Goal: Transaction & Acquisition: Obtain resource

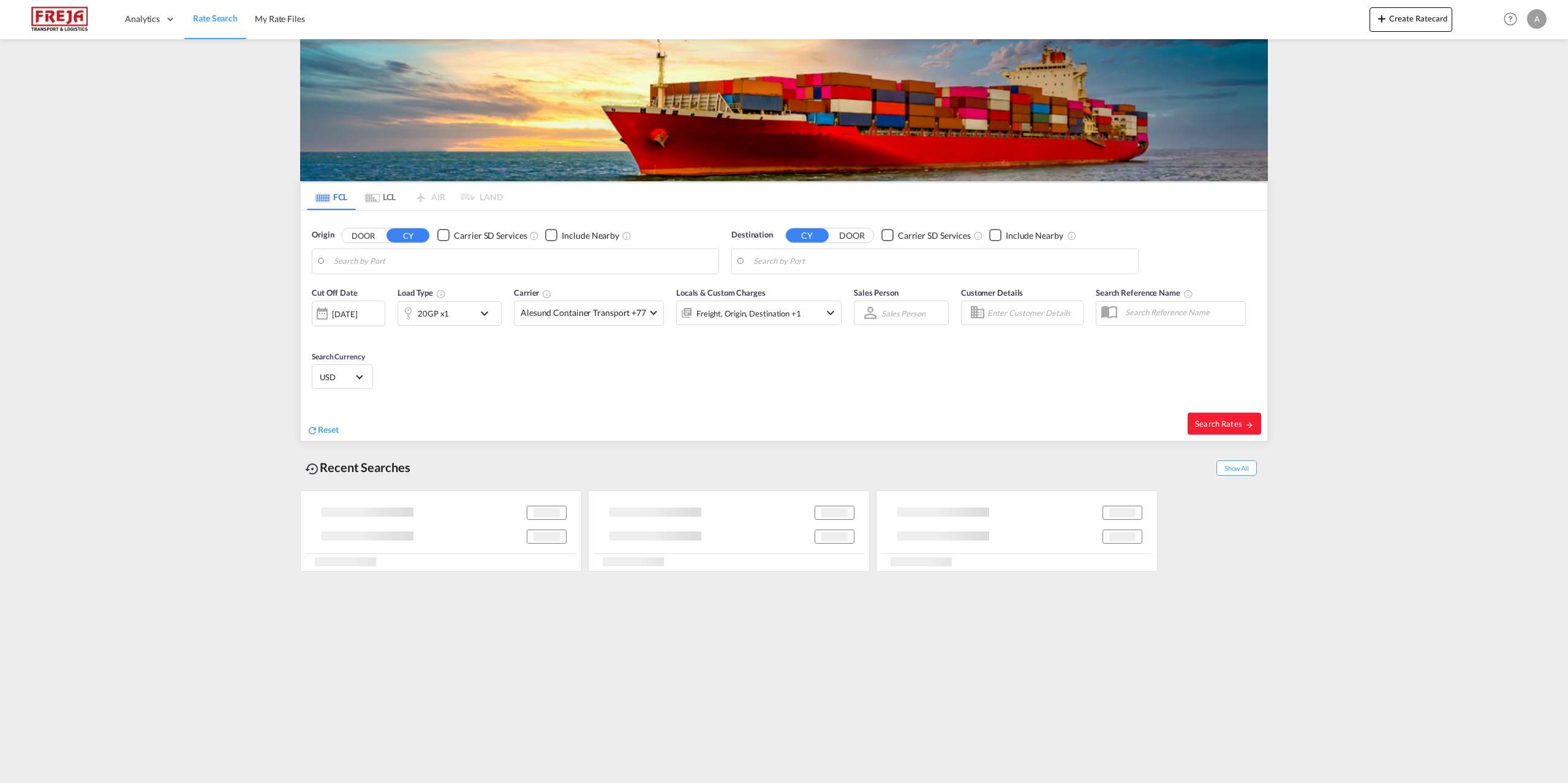
type input "[GEOGRAPHIC_DATA], DKFRC"
type input "[GEOGRAPHIC_DATA], [GEOGRAPHIC_DATA]"
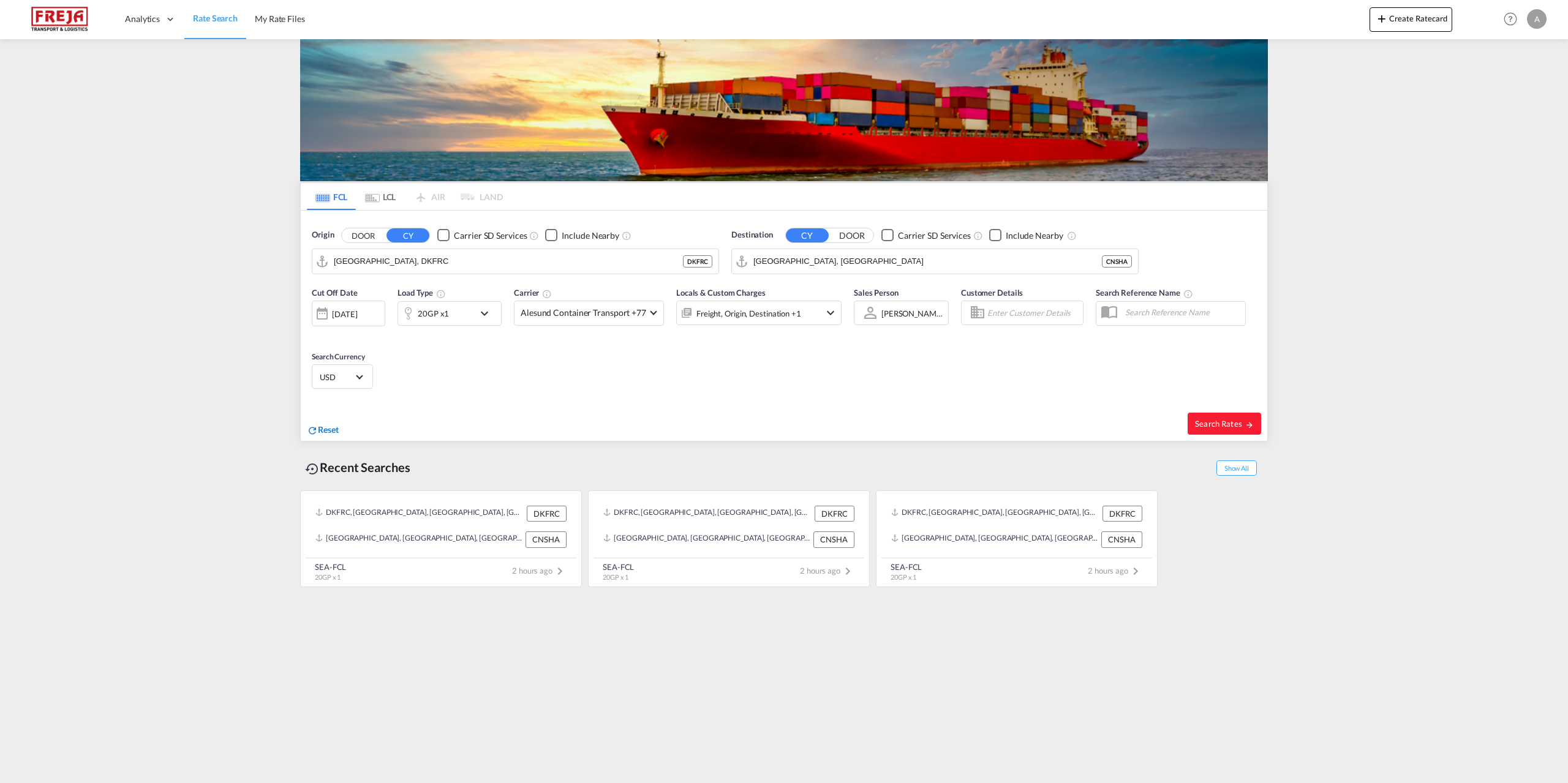
click at [327, 427] on span "Reset" at bounding box center [328, 429] width 21 height 10
click at [428, 268] on body "Analytics Reports Dashboard Rate Search My Rate Files Analytics" at bounding box center [784, 392] width 1568 height 783
click at [374, 297] on div "Aarhus [GEOGRAPHIC_DATA] DKAAR" at bounding box center [428, 295] width 233 height 37
type input "[GEOGRAPHIC_DATA], [GEOGRAPHIC_DATA]"
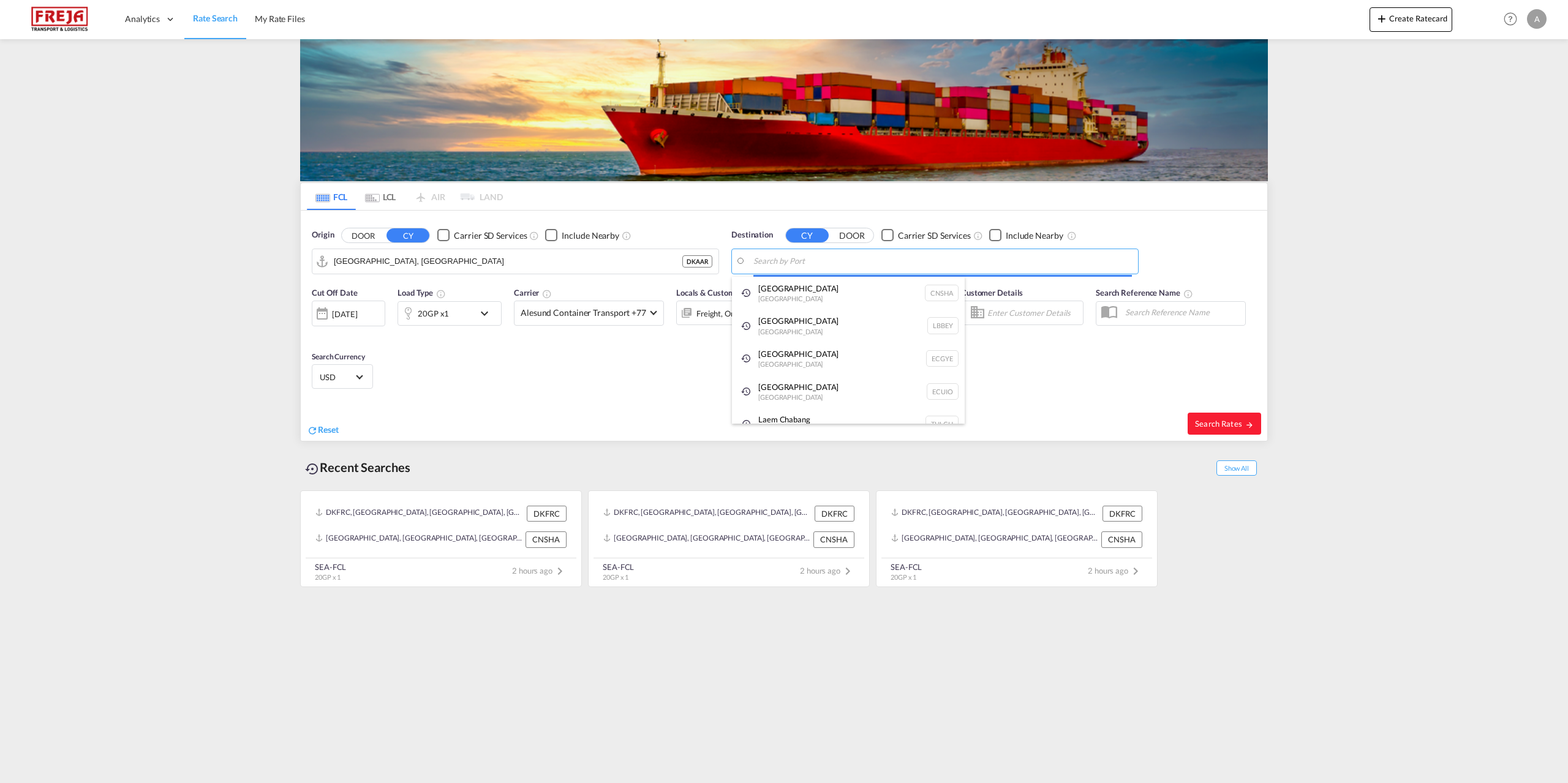
click at [970, 256] on body "Analytics Reports Dashboard Rate Search My Rate Files Analytics" at bounding box center [784, 392] width 1568 height 783
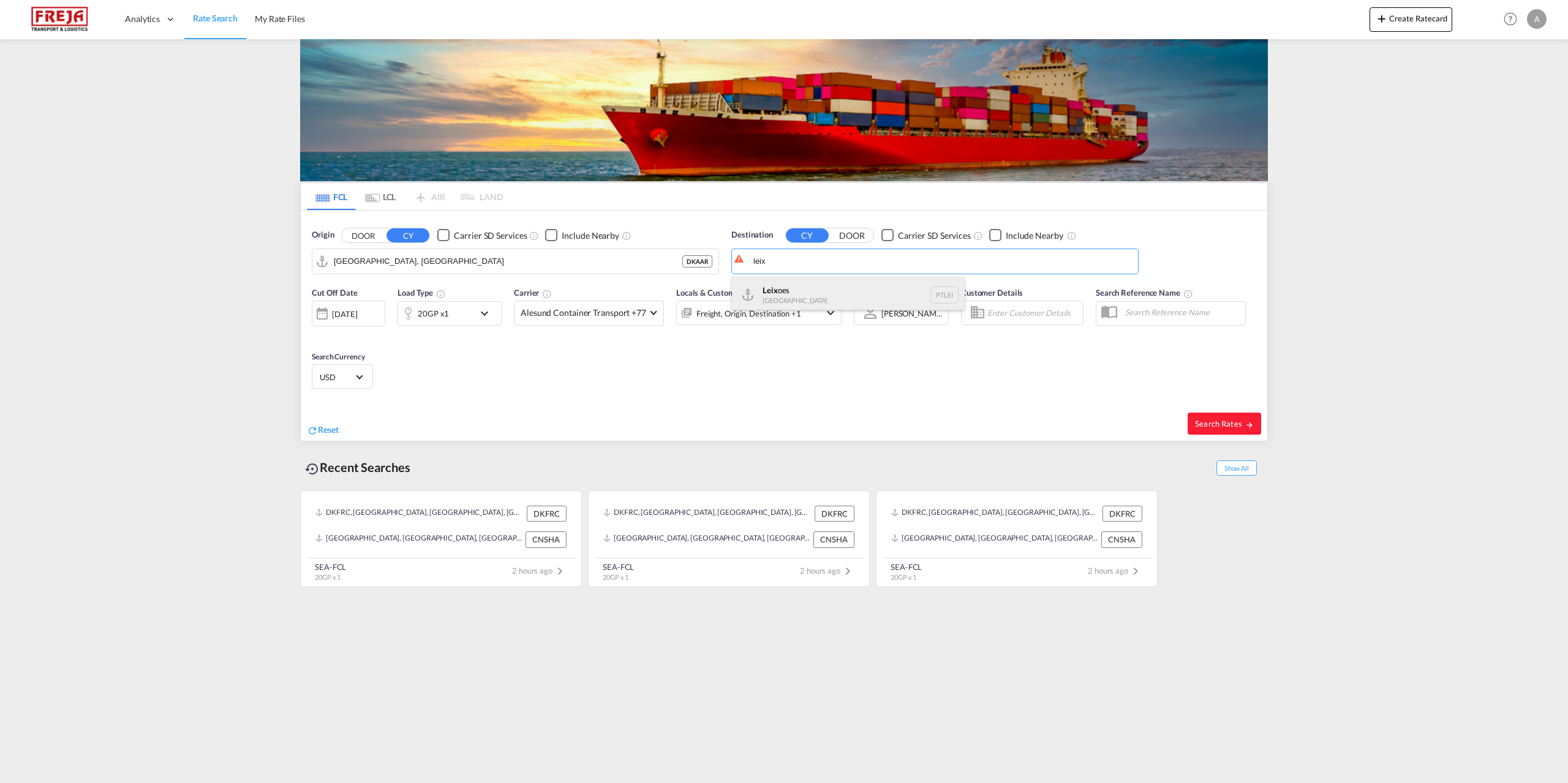
click at [801, 288] on div "Leix oes [GEOGRAPHIC_DATA] PTLEI" at bounding box center [848, 295] width 233 height 37
type input "Leixoes, PTLEI"
click at [448, 319] on div "20GP x1" at bounding box center [436, 313] width 76 height 24
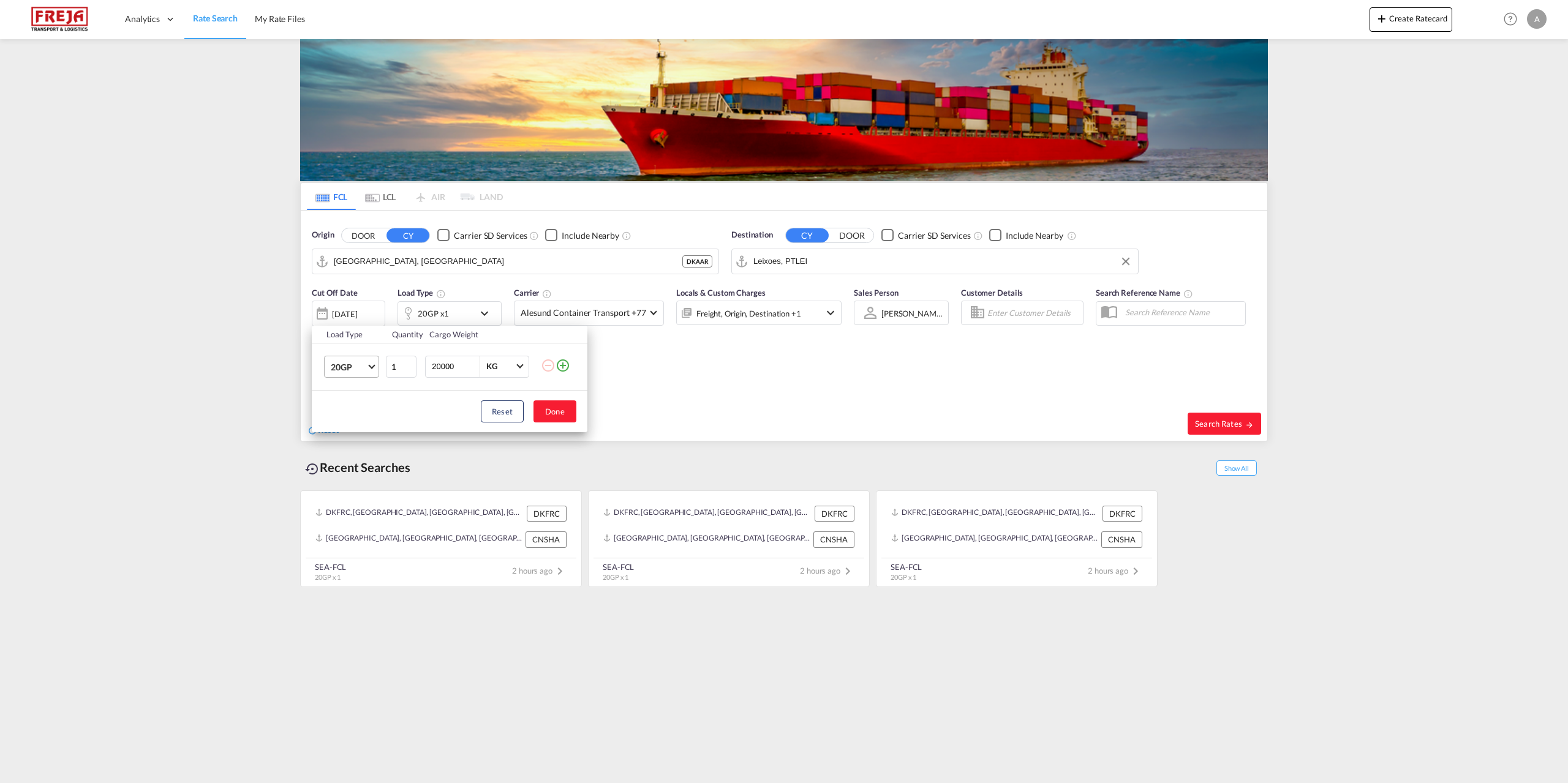
click at [371, 367] on span "Choose: \a20GP" at bounding box center [371, 365] width 7 height 7
click at [348, 429] on div "40HC" at bounding box center [342, 425] width 22 height 12
click at [560, 413] on button "Done" at bounding box center [554, 411] width 43 height 22
click at [650, 315] on md-select-value "Alesund Container Transport +77" at bounding box center [589, 313] width 149 height 24
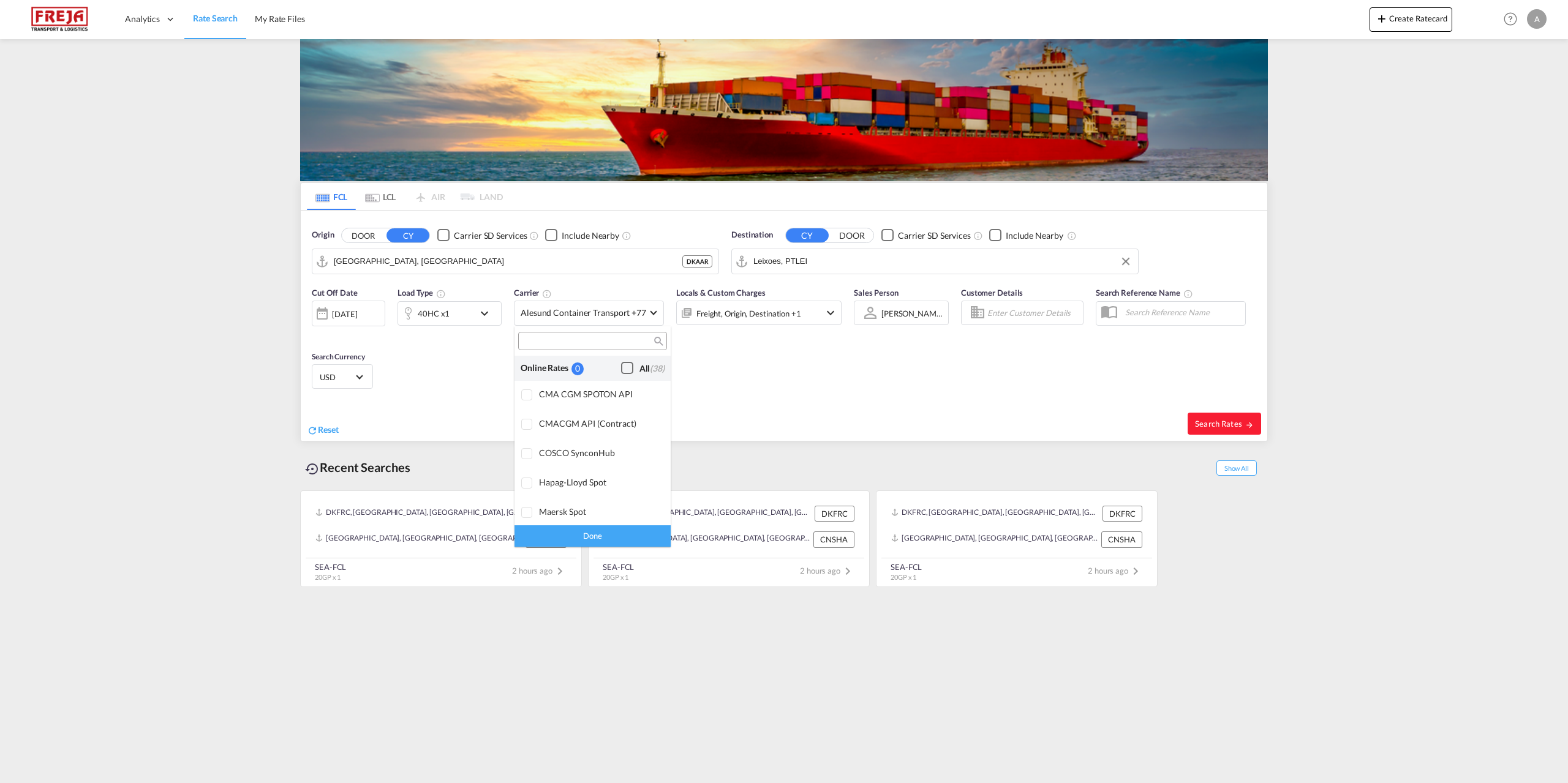
click at [621, 367] on div "Checkbox No Ink" at bounding box center [627, 368] width 12 height 12
click at [869, 390] on md-backdrop at bounding box center [784, 392] width 1568 height 783
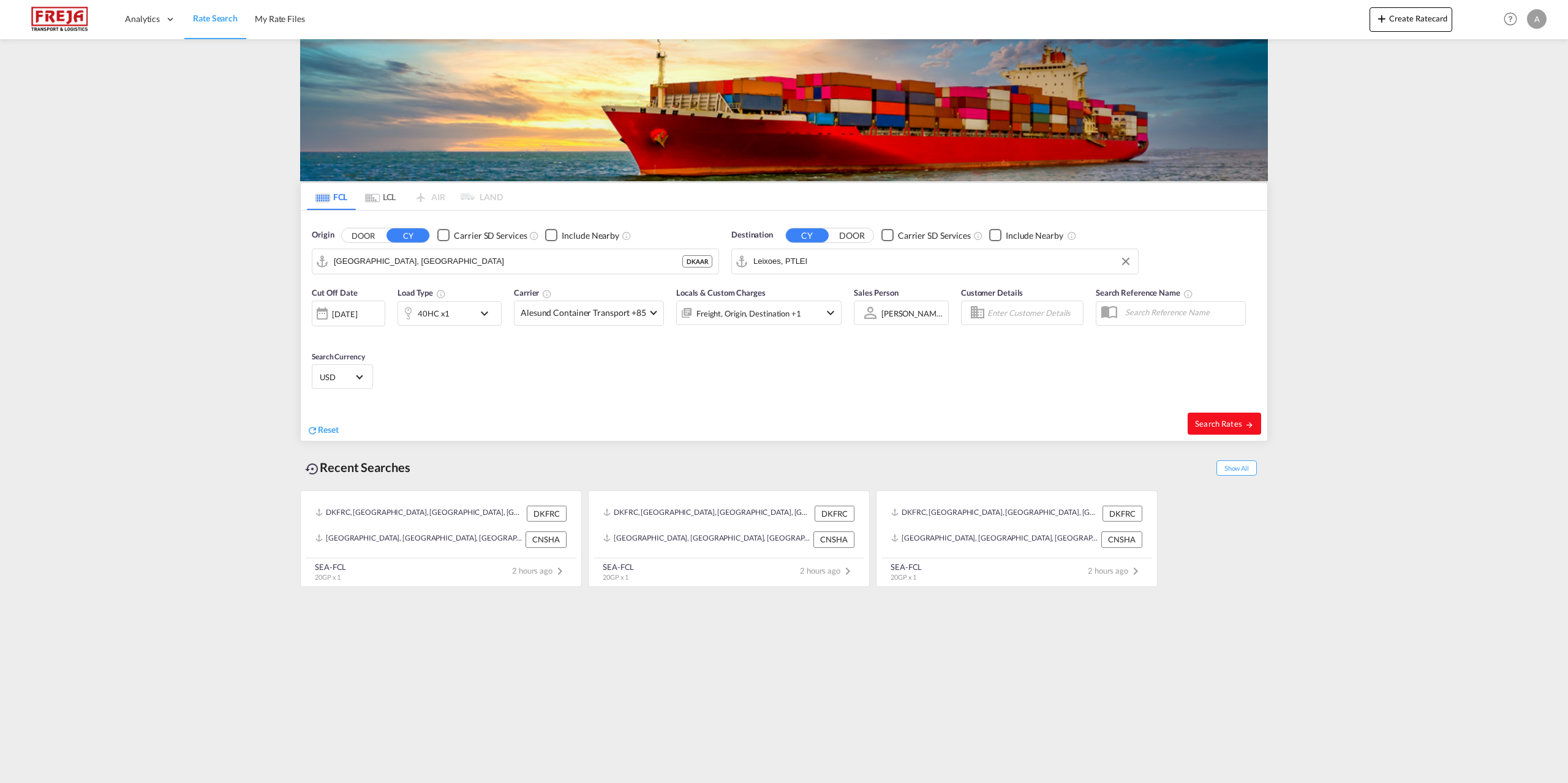
click at [1227, 425] on span "Search Rates" at bounding box center [1225, 424] width 59 height 10
type input "DKAAR to PTLEI / [DATE]"
